Goal: Task Accomplishment & Management: Use online tool/utility

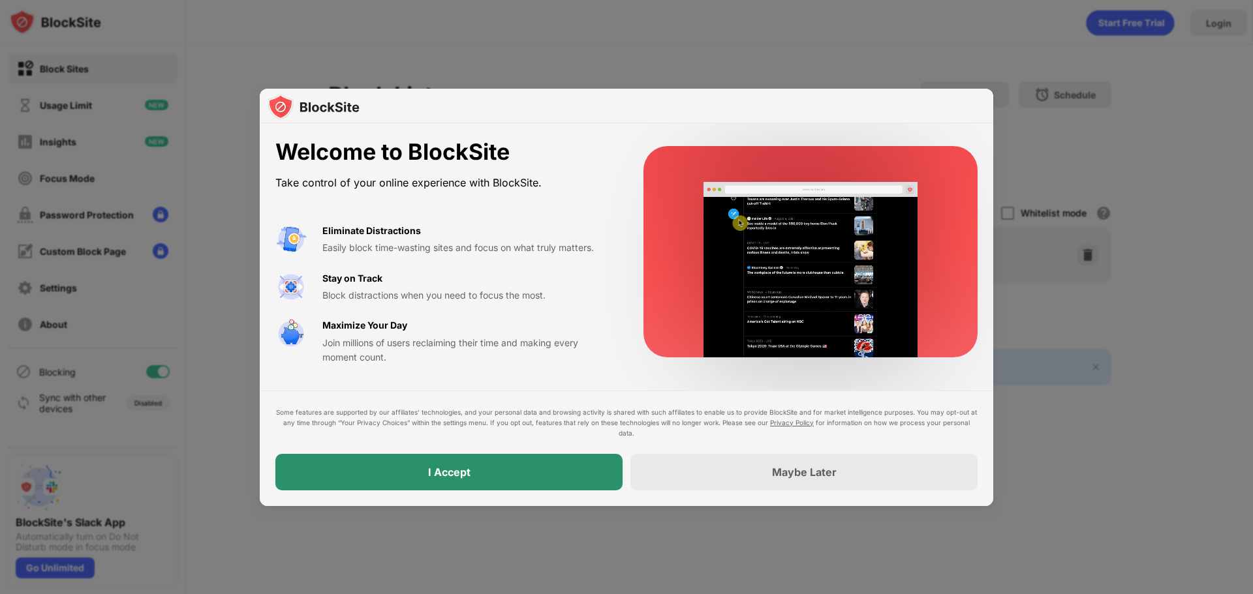
click at [460, 487] on div "I Accept" at bounding box center [448, 472] width 347 height 37
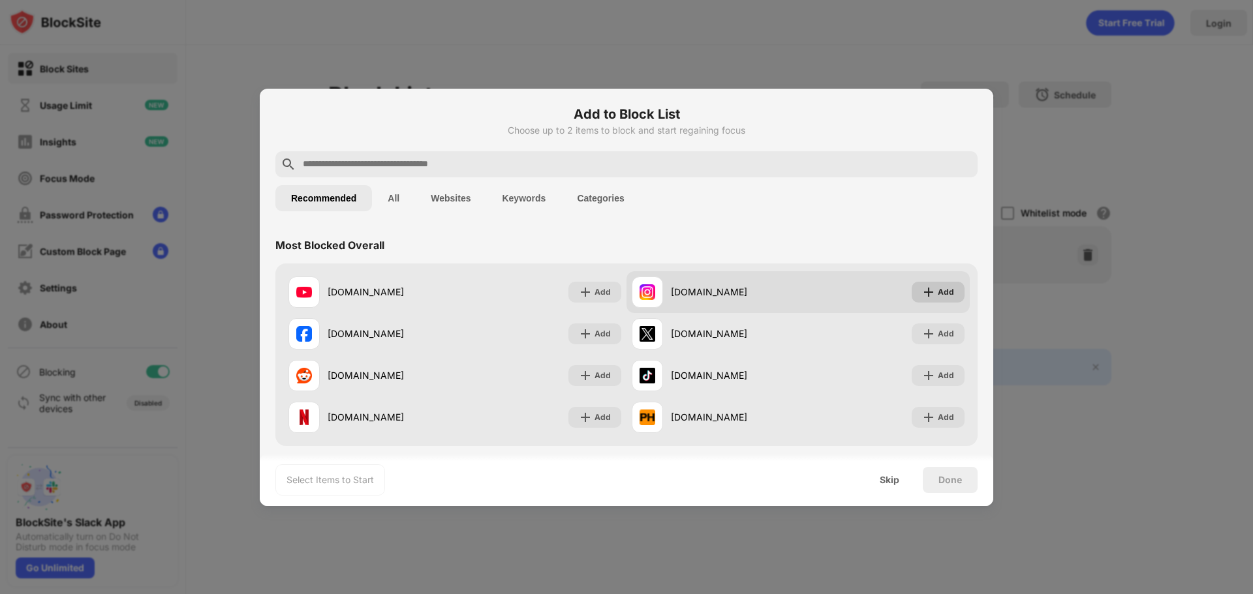
click at [938, 288] on div "Add" at bounding box center [946, 292] width 16 height 13
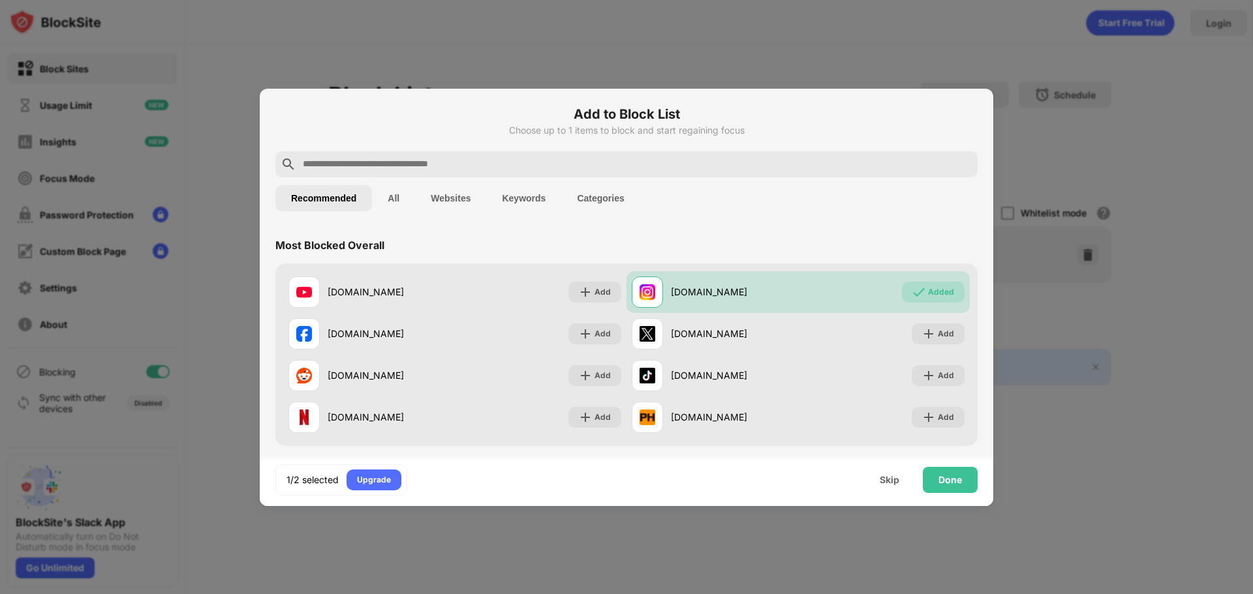
click at [939, 475] on div "Done" at bounding box center [949, 480] width 23 height 10
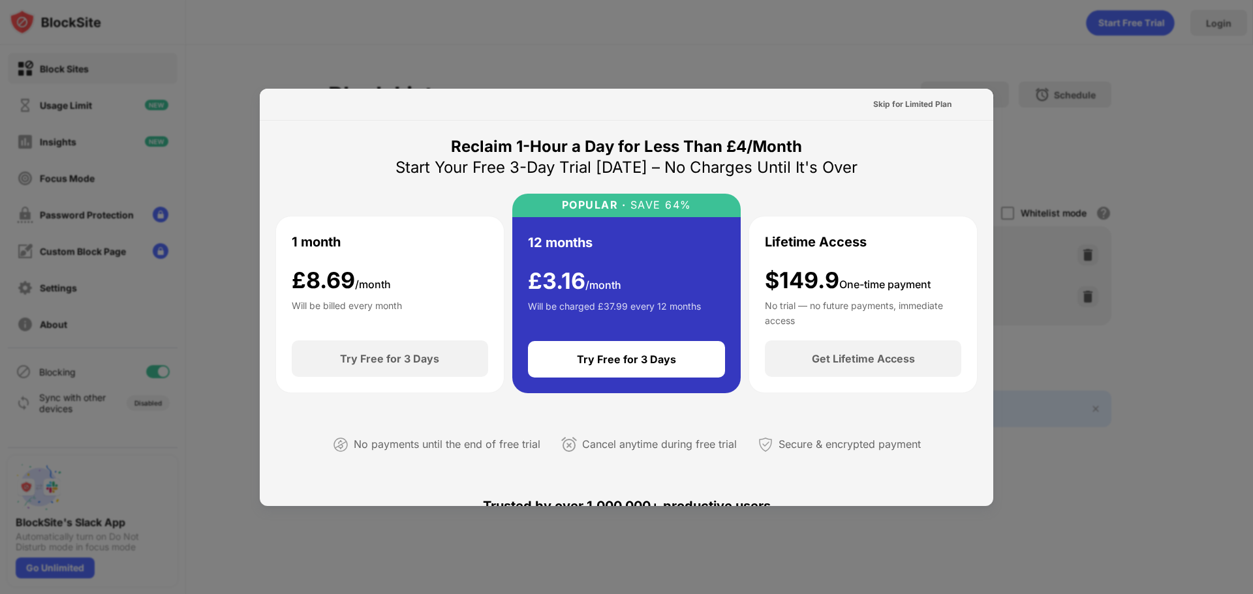
click at [902, 106] on div "Skip for Limited Plan" at bounding box center [912, 104] width 78 height 13
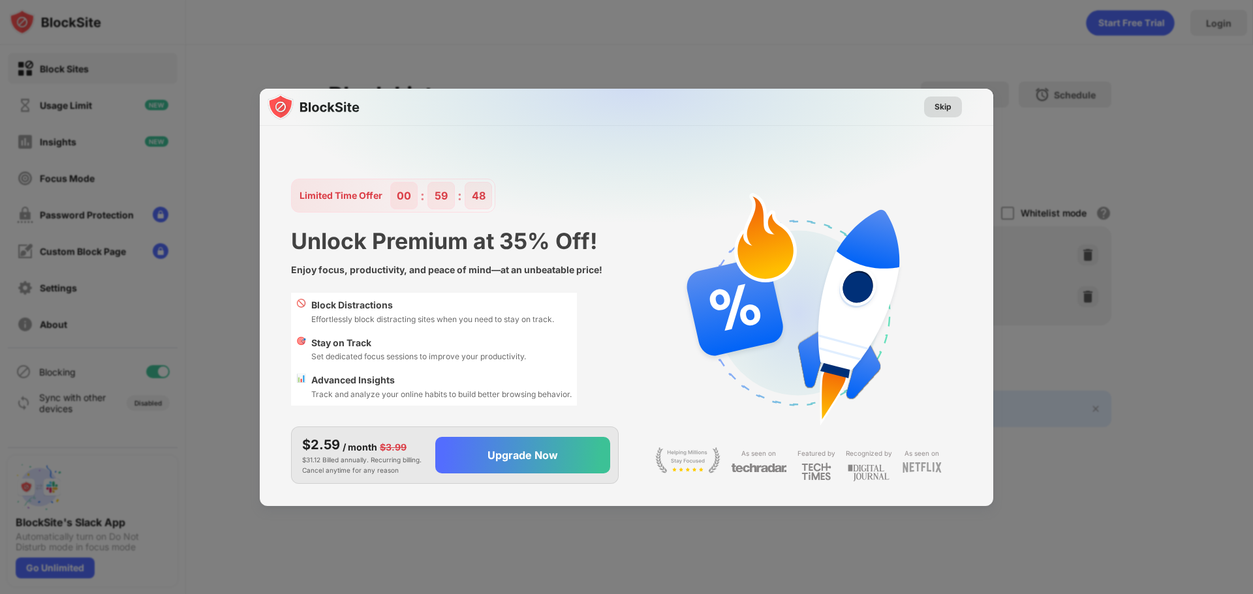
click at [941, 108] on div "Skip" at bounding box center [942, 106] width 17 height 13
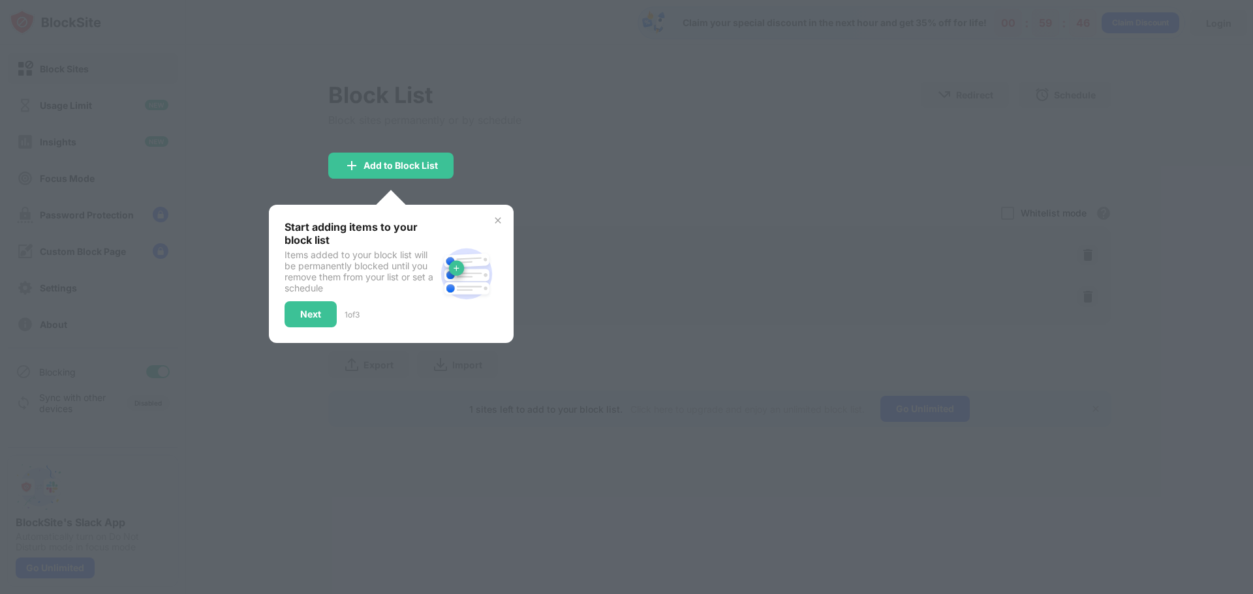
click at [498, 219] on img at bounding box center [498, 220] width 10 height 10
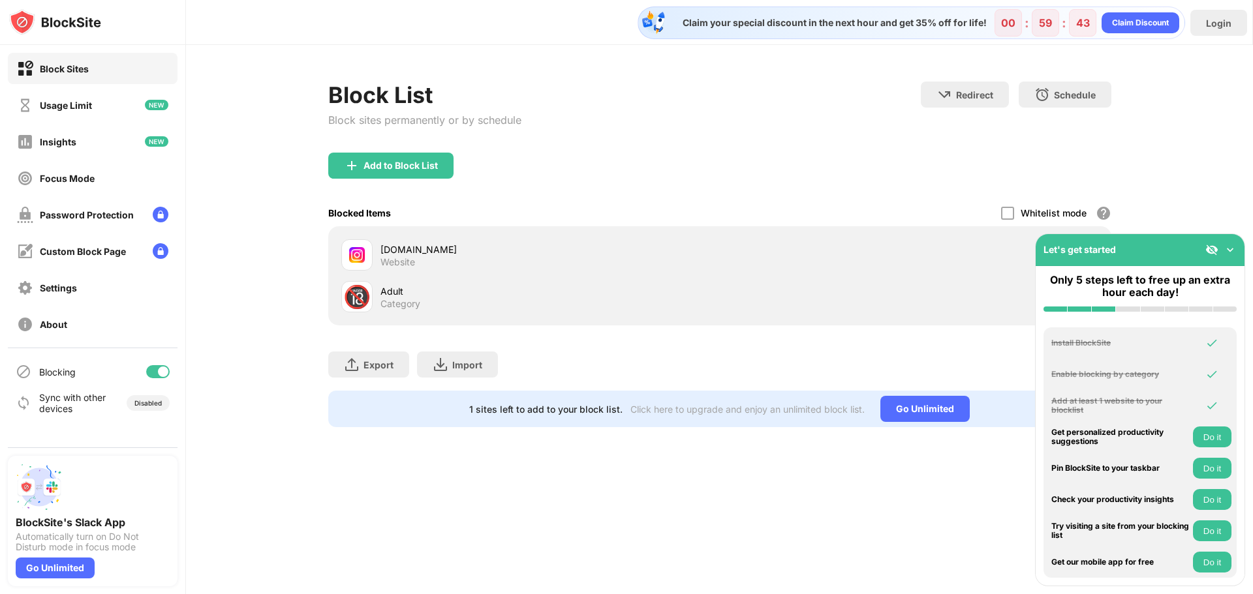
click at [1226, 251] on img at bounding box center [1229, 249] width 13 height 13
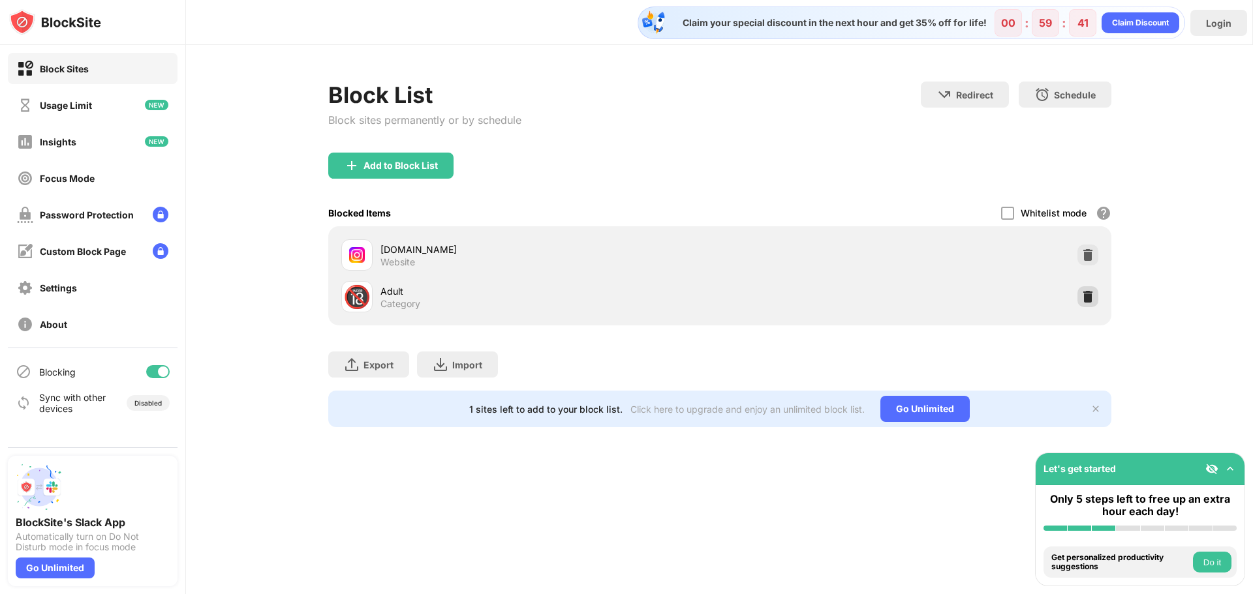
click at [1091, 300] on img at bounding box center [1087, 296] width 13 height 13
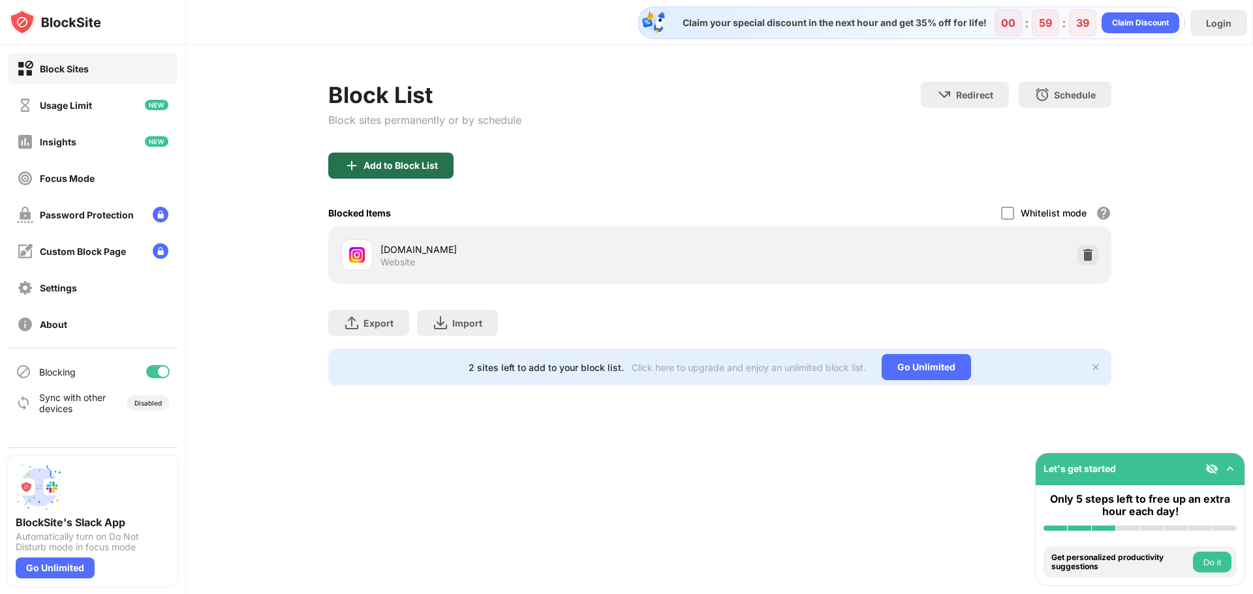
click at [413, 178] on div "Add to Block List" at bounding box center [390, 166] width 125 height 26
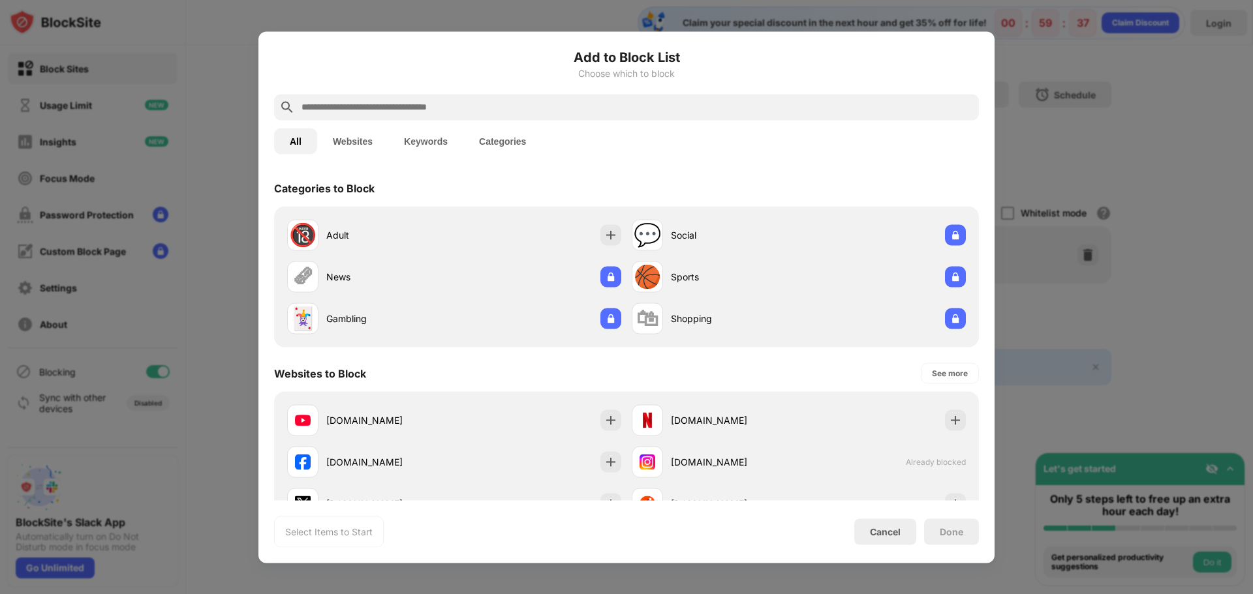
click at [465, 112] on input "text" at bounding box center [636, 107] width 673 height 16
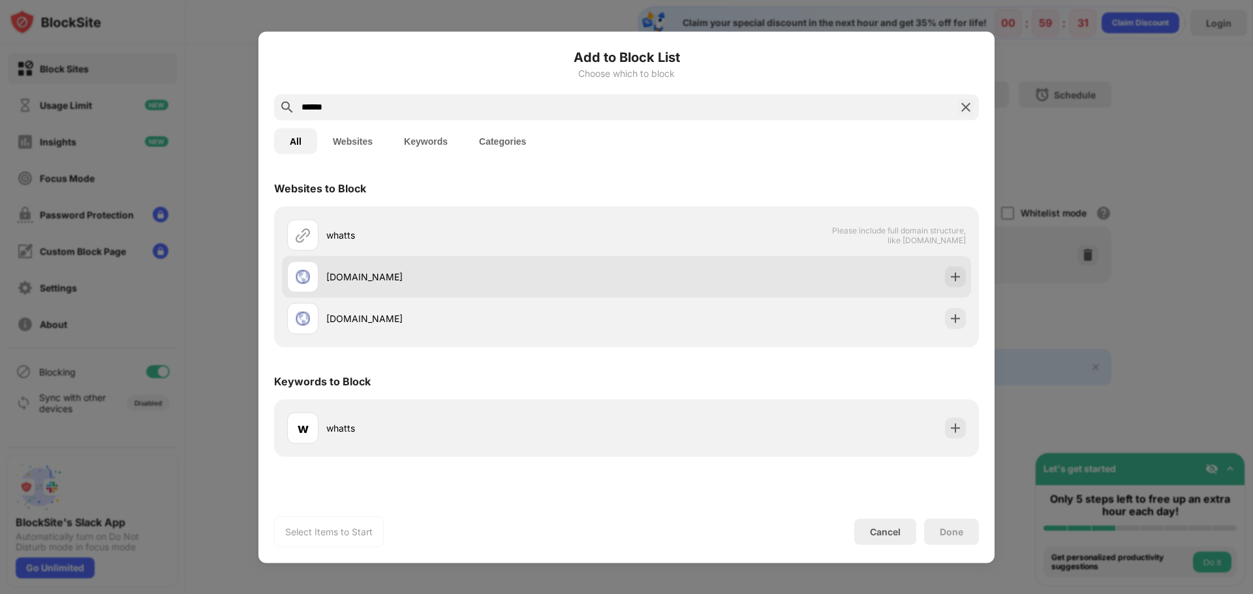
type input "******"
click at [457, 263] on div "[DOMAIN_NAME]" at bounding box center [456, 276] width 339 height 31
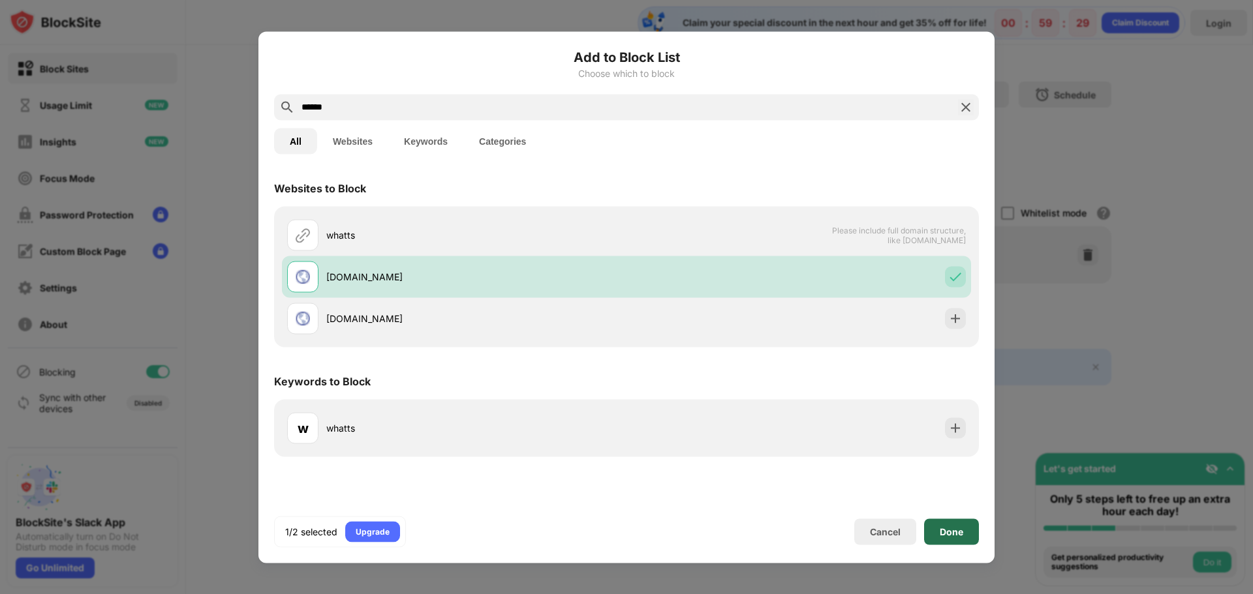
click at [956, 528] on div "Done" at bounding box center [951, 532] width 23 height 10
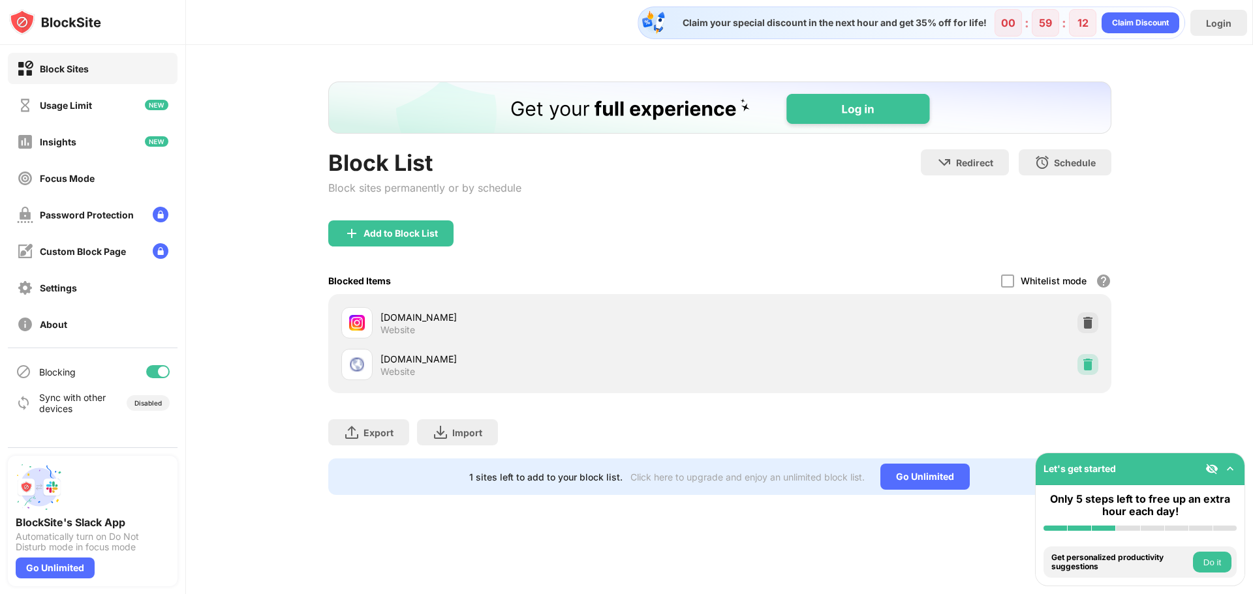
click at [1085, 368] on img at bounding box center [1087, 364] width 13 height 13
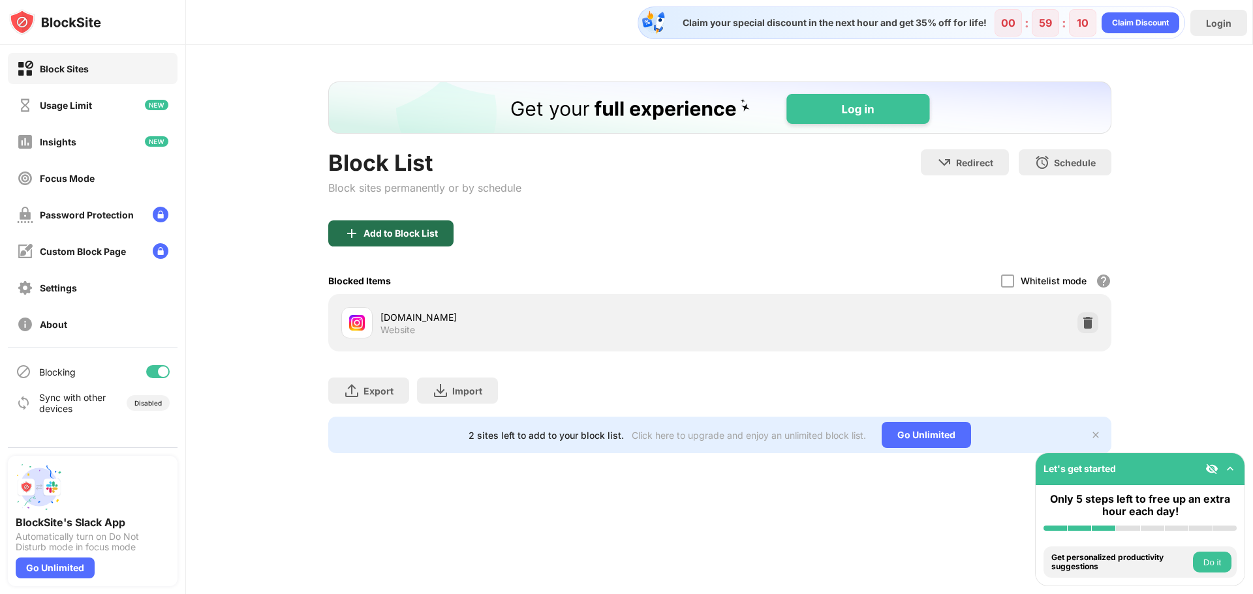
click at [423, 234] on div "Add to Block List" at bounding box center [400, 233] width 74 height 10
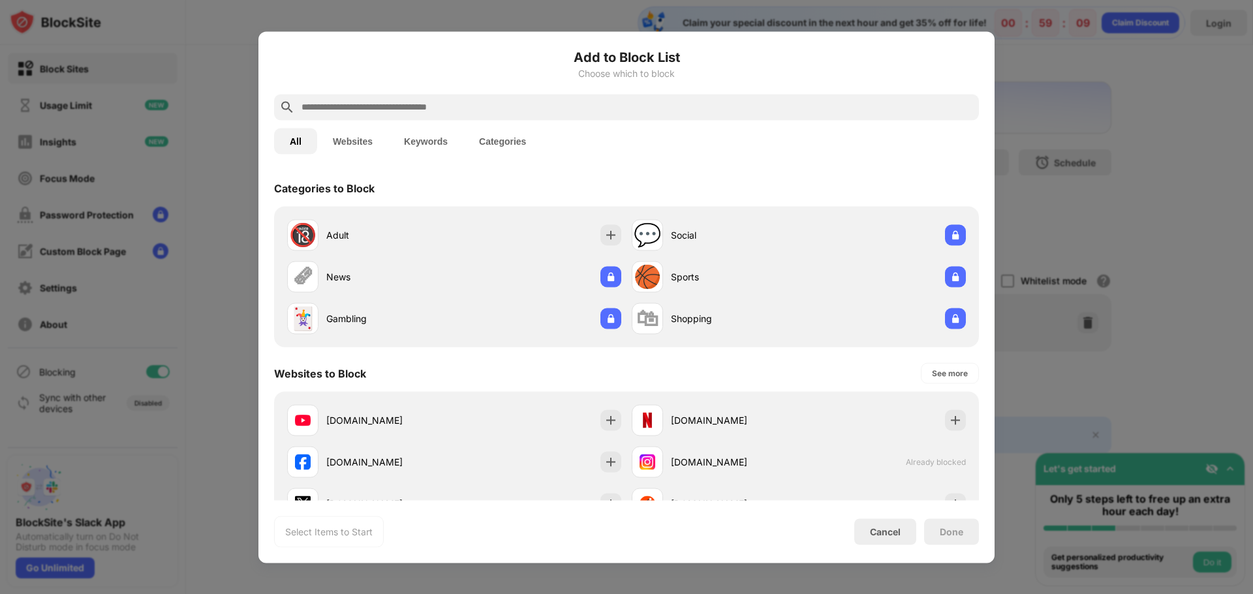
click at [441, 107] on input "text" at bounding box center [636, 107] width 673 height 16
paste input "**********"
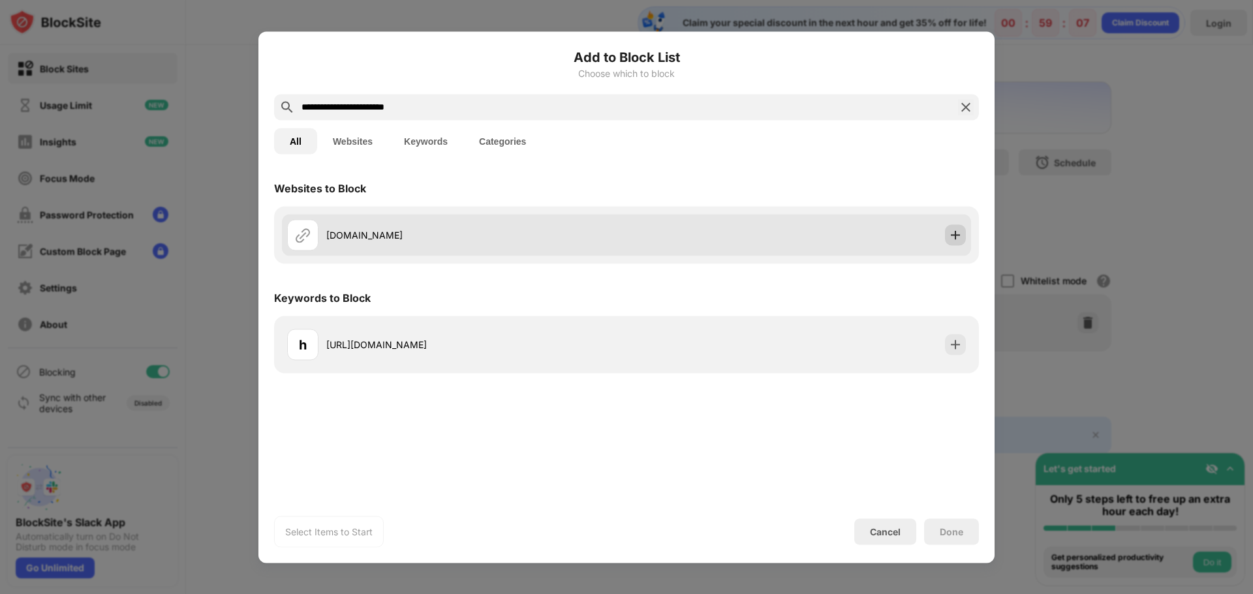
type input "**********"
click at [955, 232] on img at bounding box center [955, 234] width 13 height 13
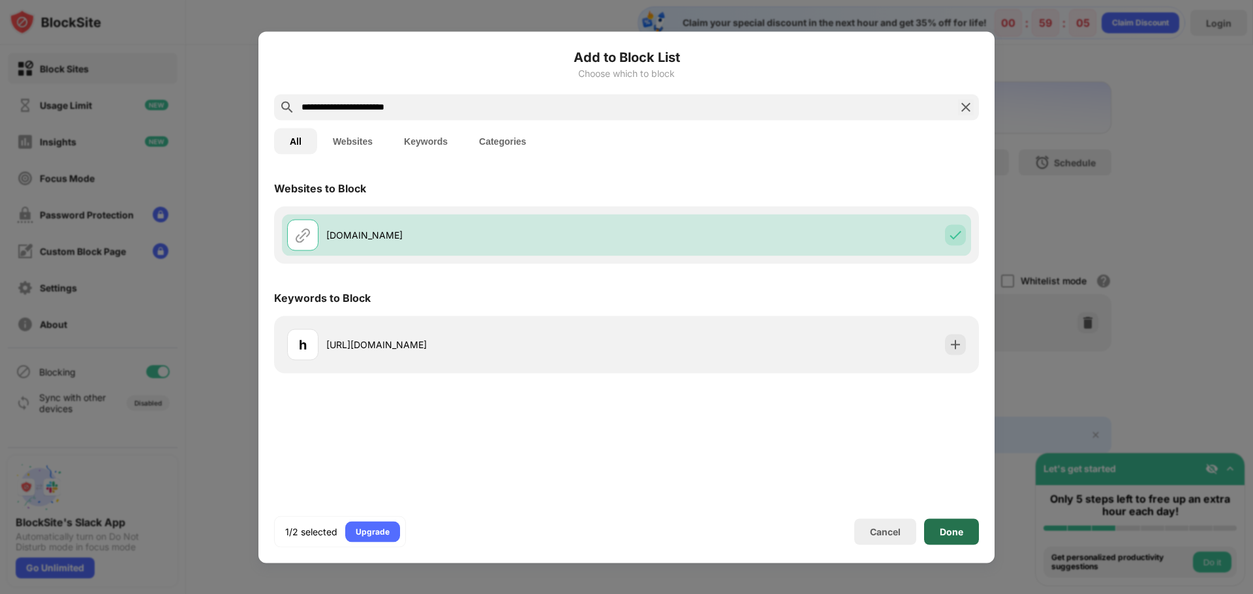
click at [951, 533] on div "Done" at bounding box center [951, 532] width 23 height 10
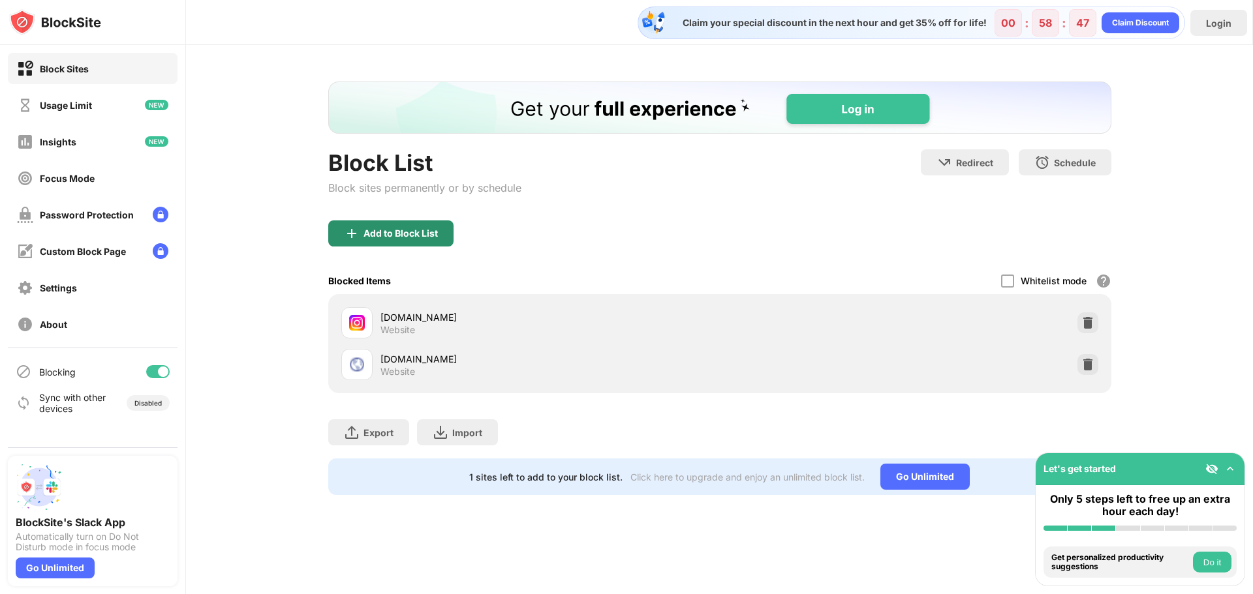
click at [397, 244] on div "Add to Block List" at bounding box center [390, 234] width 125 height 26
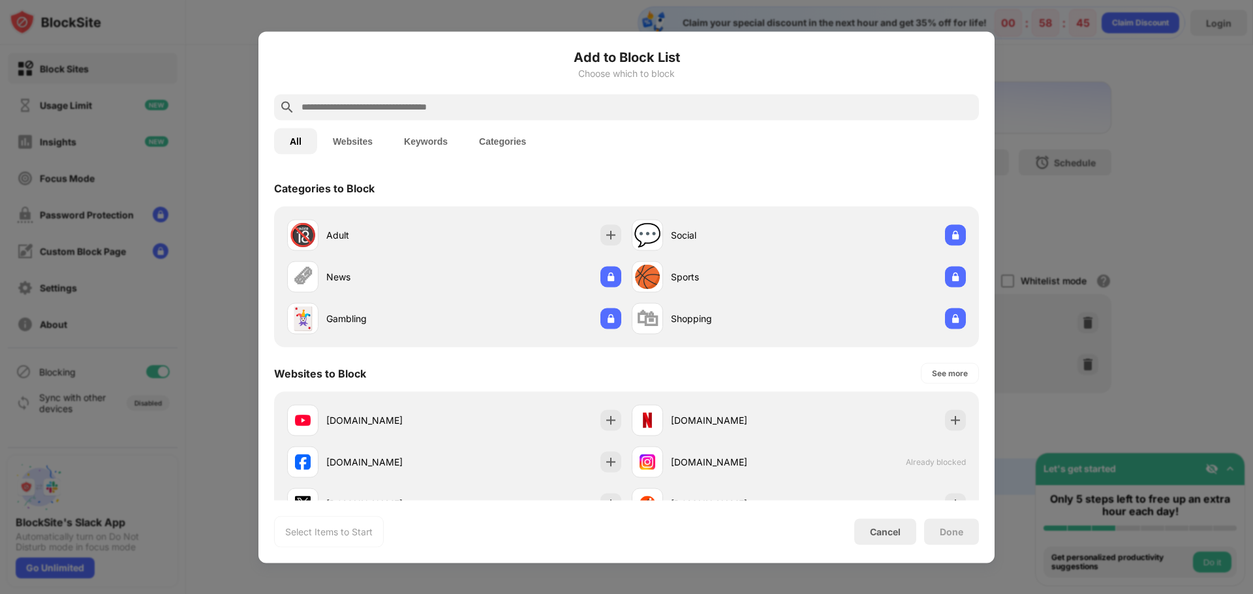
click at [534, 106] on input "text" at bounding box center [636, 107] width 673 height 16
paste input "**********"
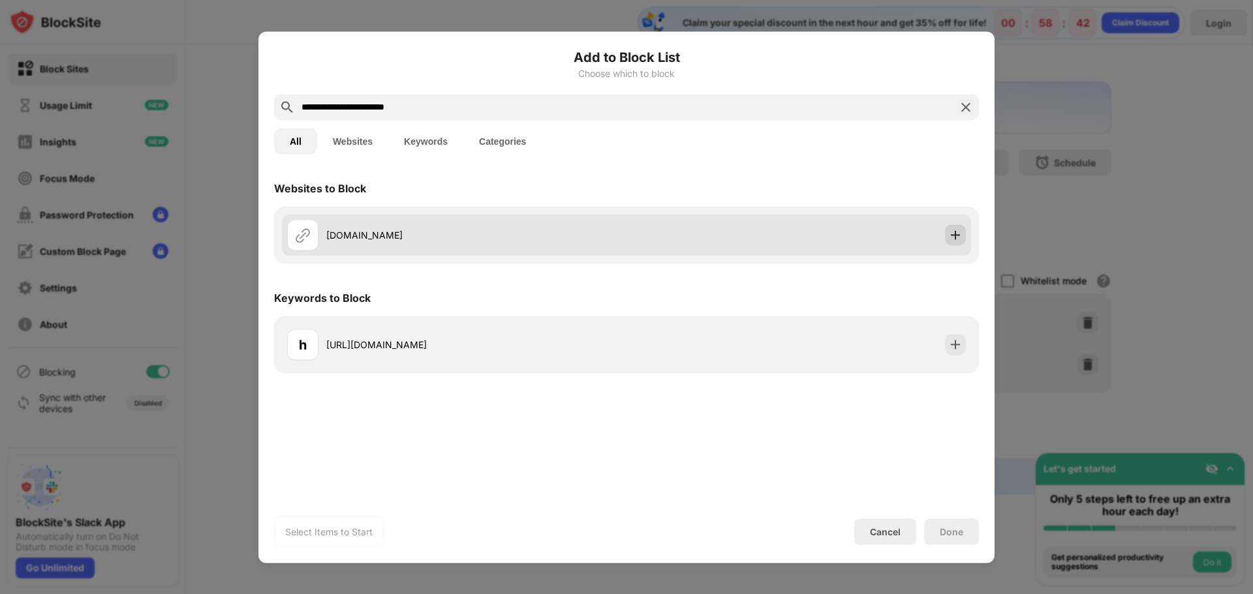
type input "**********"
click at [953, 232] on img at bounding box center [955, 234] width 13 height 13
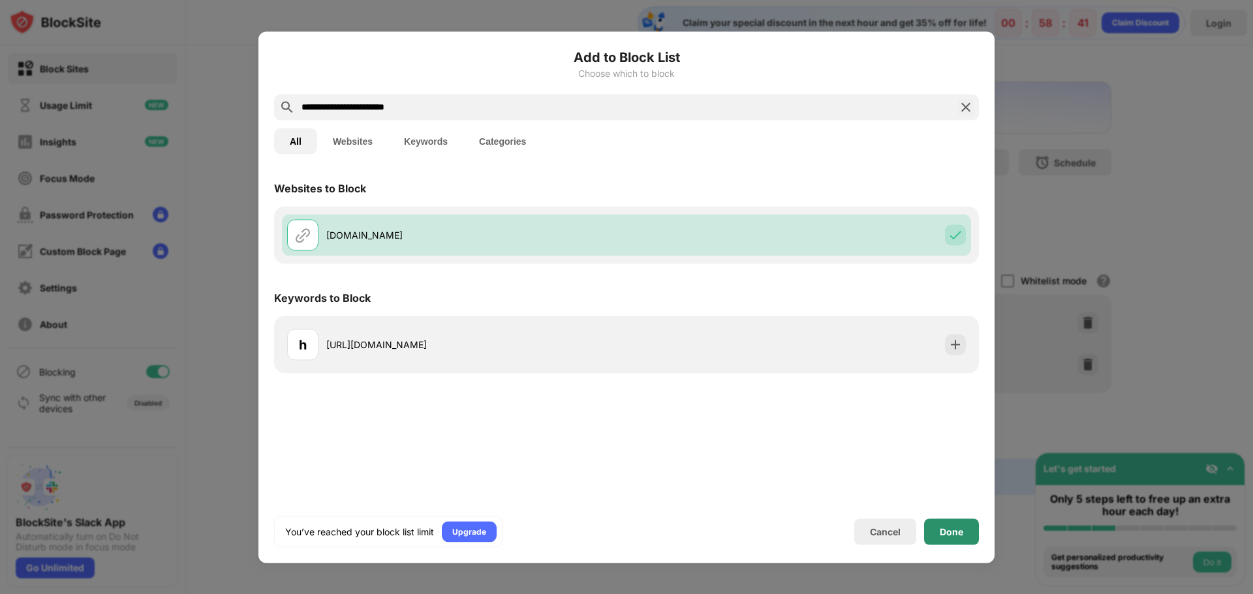
click at [947, 526] on div "Done" at bounding box center [951, 532] width 55 height 26
